Goal: Transaction & Acquisition: Purchase product/service

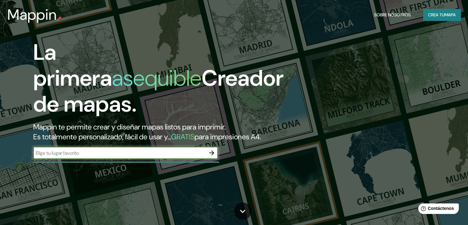
click at [178, 156] on input "text" at bounding box center [119, 152] width 172 height 7
type input "[GEOGRAPHIC_DATA]"
click at [211, 156] on icon "button" at bounding box center [211, 152] width 7 height 7
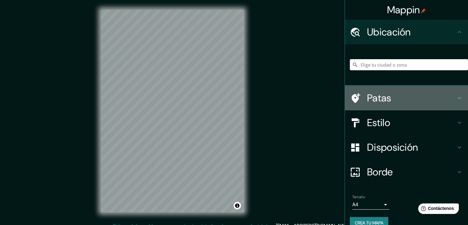
click at [420, 101] on h4 "Patas" at bounding box center [411, 98] width 89 height 12
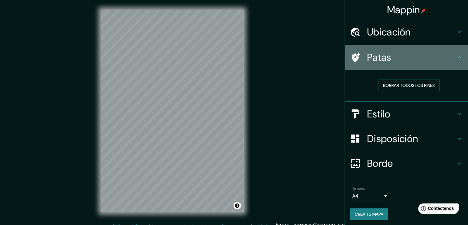
click at [428, 61] on h4 "Patas" at bounding box center [411, 57] width 89 height 12
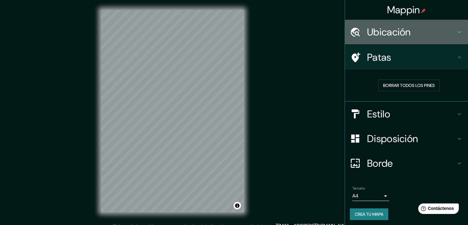
click at [427, 26] on h4 "Ubicación" at bounding box center [411, 32] width 89 height 12
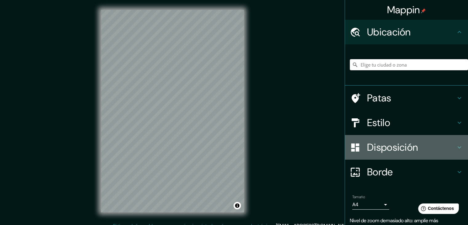
click at [421, 148] on h4 "Disposición" at bounding box center [411, 147] width 89 height 12
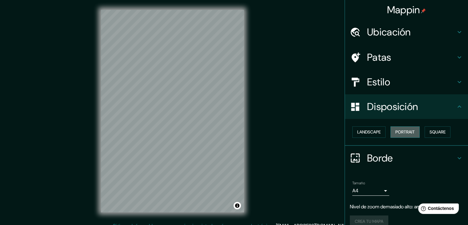
click at [391, 133] on button "Portrait" at bounding box center [405, 131] width 29 height 11
click at [375, 131] on button "Landscape" at bounding box center [368, 131] width 33 height 11
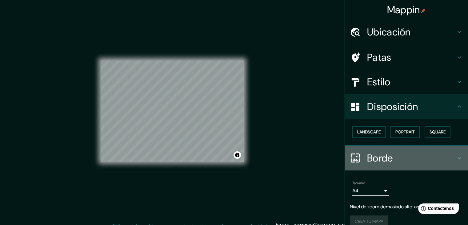
click at [447, 160] on h4 "Borde" at bounding box center [411, 158] width 89 height 12
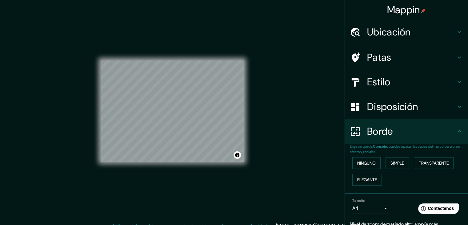
scroll to position [26, 0]
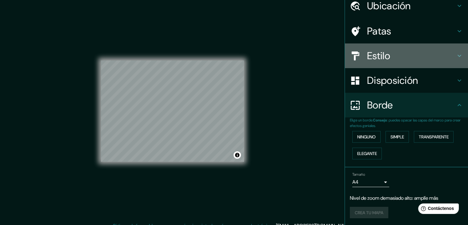
click at [443, 56] on h4 "Estilo" at bounding box center [411, 56] width 89 height 12
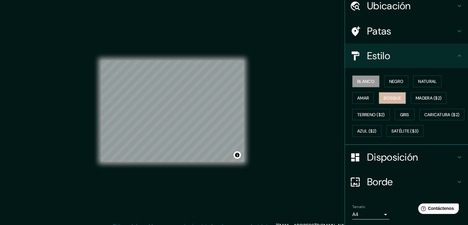
click at [384, 98] on font "Bosque" at bounding box center [392, 98] width 17 height 6
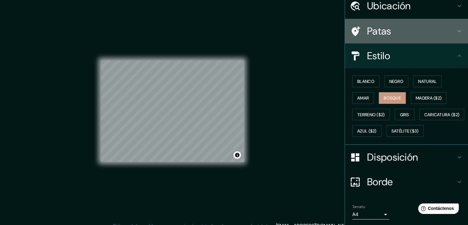
click at [378, 31] on font "Patas" at bounding box center [379, 31] width 24 height 13
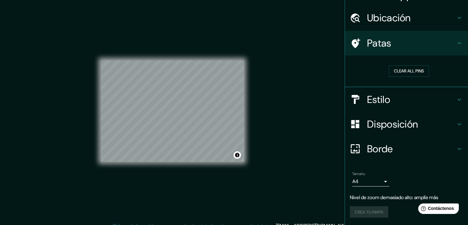
scroll to position [14, 0]
click at [400, 70] on button "Clear all pins" at bounding box center [409, 71] width 40 height 11
